Goal: Task Accomplishment & Management: Complete application form

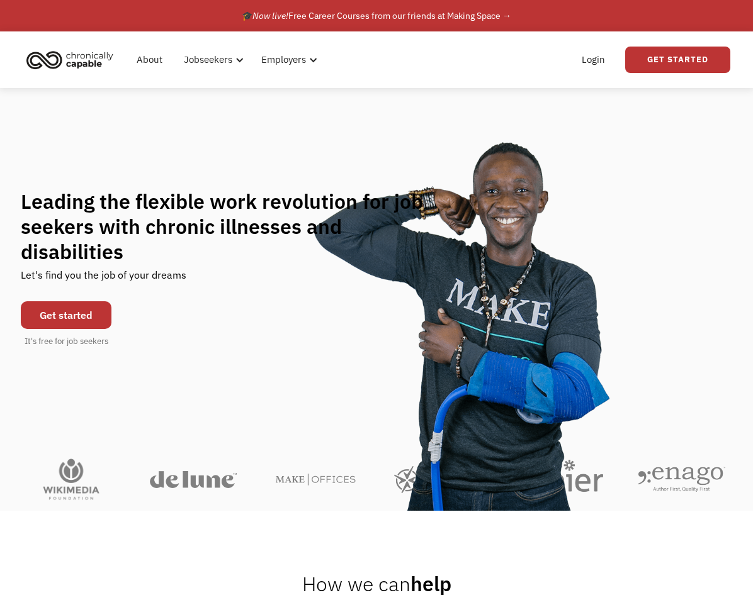
click at [86, 301] on link "Get started" at bounding box center [66, 315] width 91 height 28
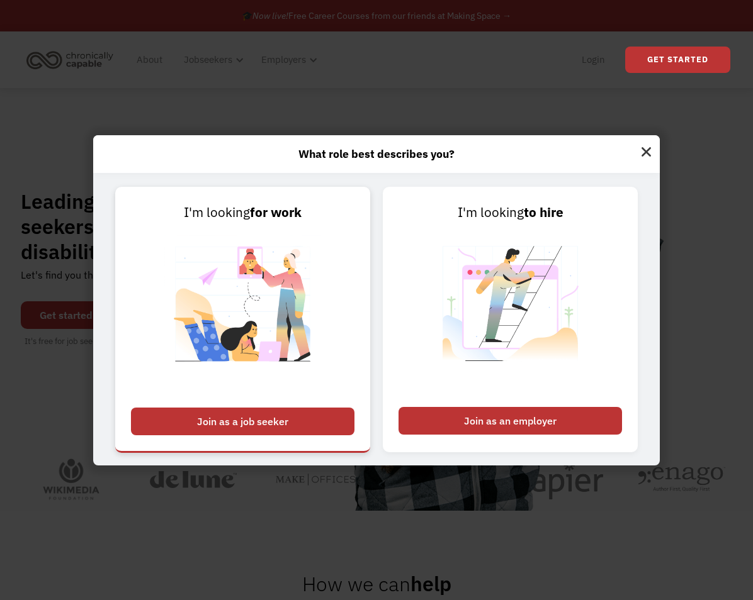
click at [238, 422] on div "Join as a job seeker" at bounding box center [242, 422] width 223 height 28
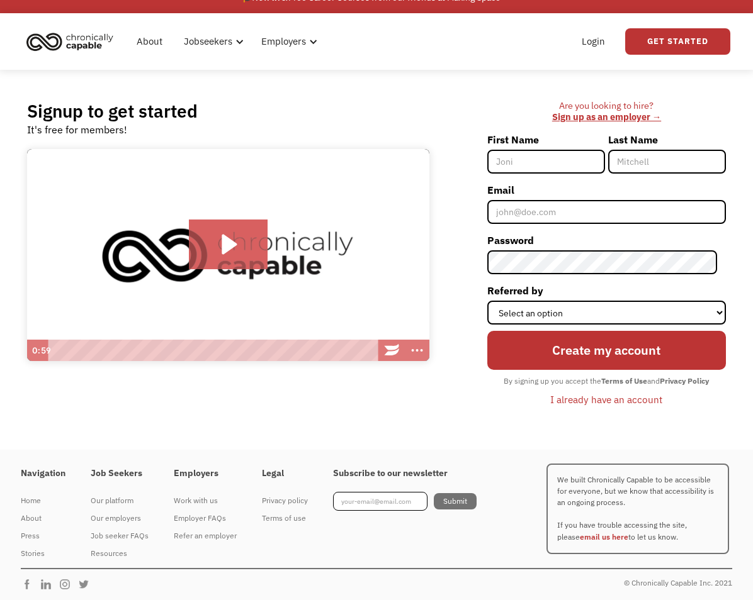
scroll to position [21, 0]
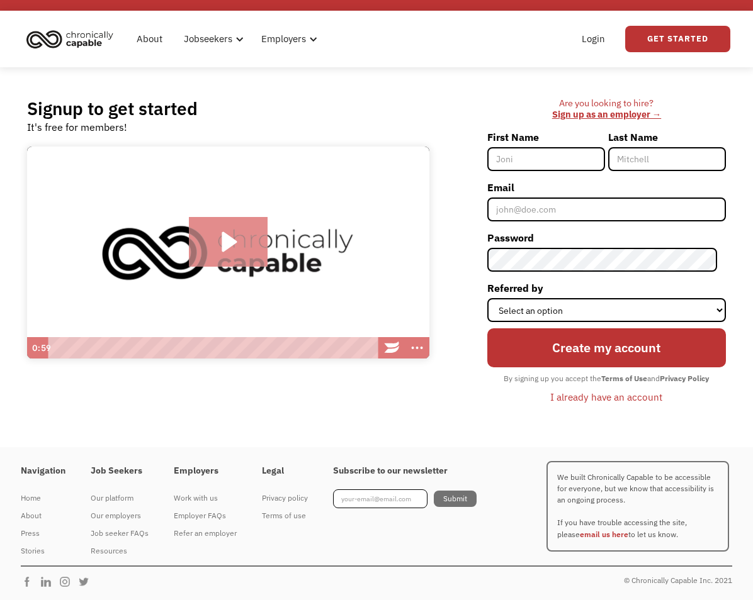
click at [227, 245] on icon "Play Video: Introducing Chronically Capable" at bounding box center [229, 242] width 15 height 20
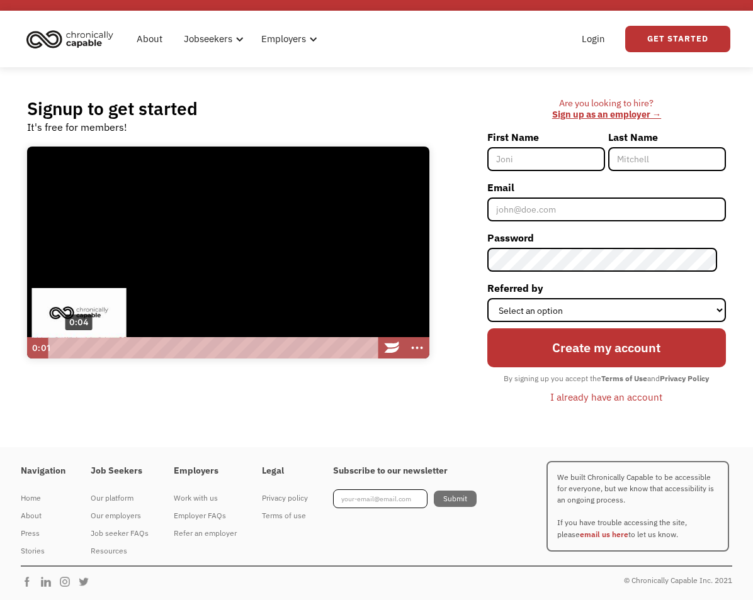
scroll to position [1, 0]
click at [79, 348] on div "0:04" at bounding box center [214, 347] width 318 height 21
